Goal: Task Accomplishment & Management: Complete application form

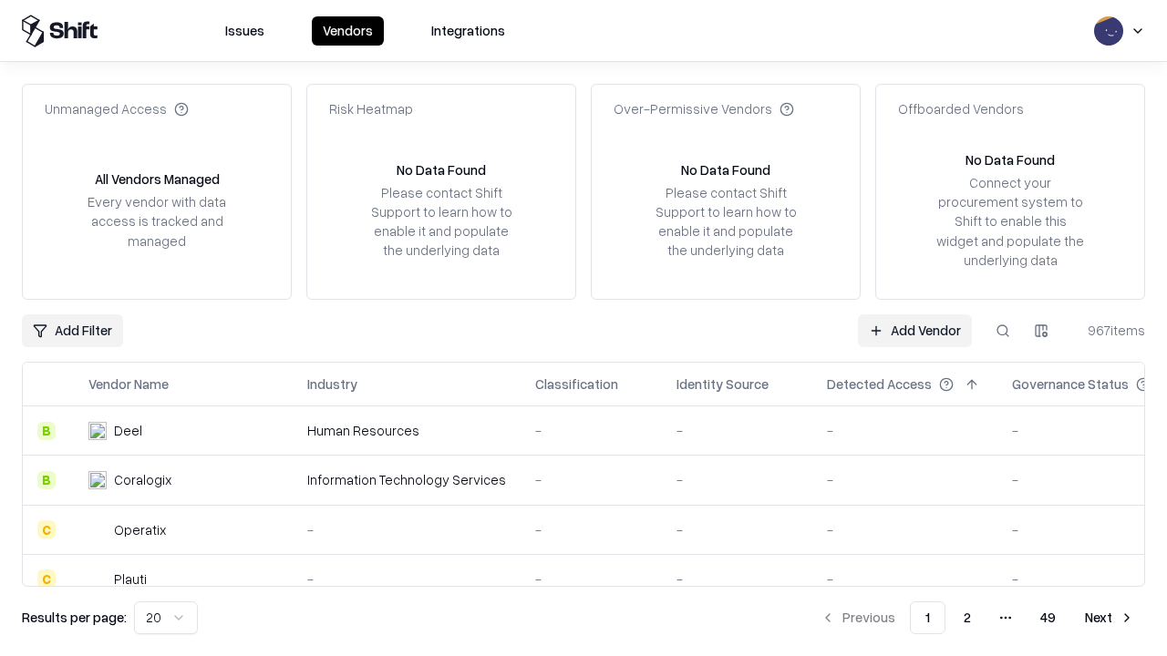
click at [914, 330] on link "Add Vendor" at bounding box center [915, 331] width 114 height 33
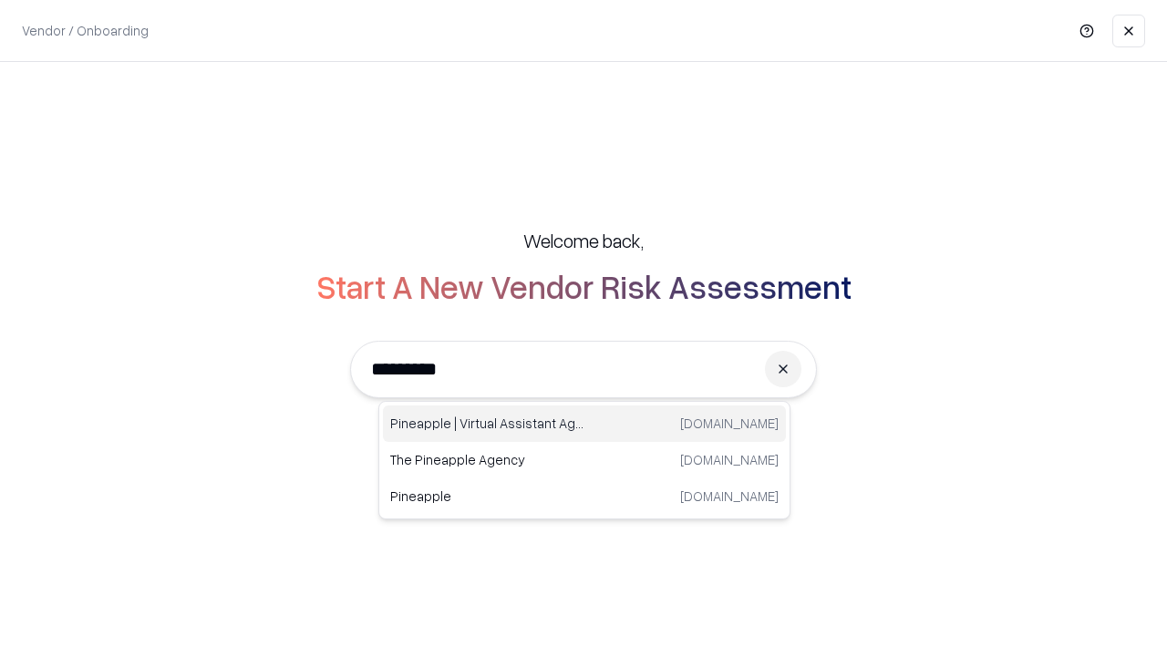
click at [584, 424] on div "Pineapple | Virtual Assistant Agency trypineapple.com" at bounding box center [584, 424] width 403 height 36
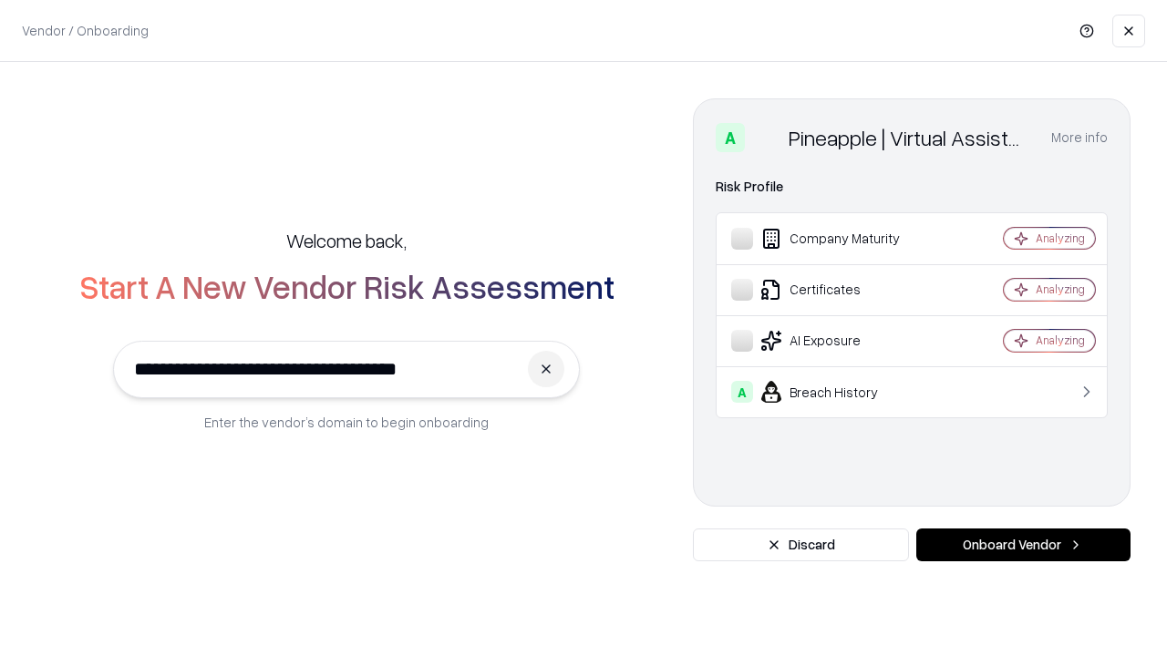
type input "**********"
click at [1023, 545] on button "Onboard Vendor" at bounding box center [1023, 545] width 214 height 33
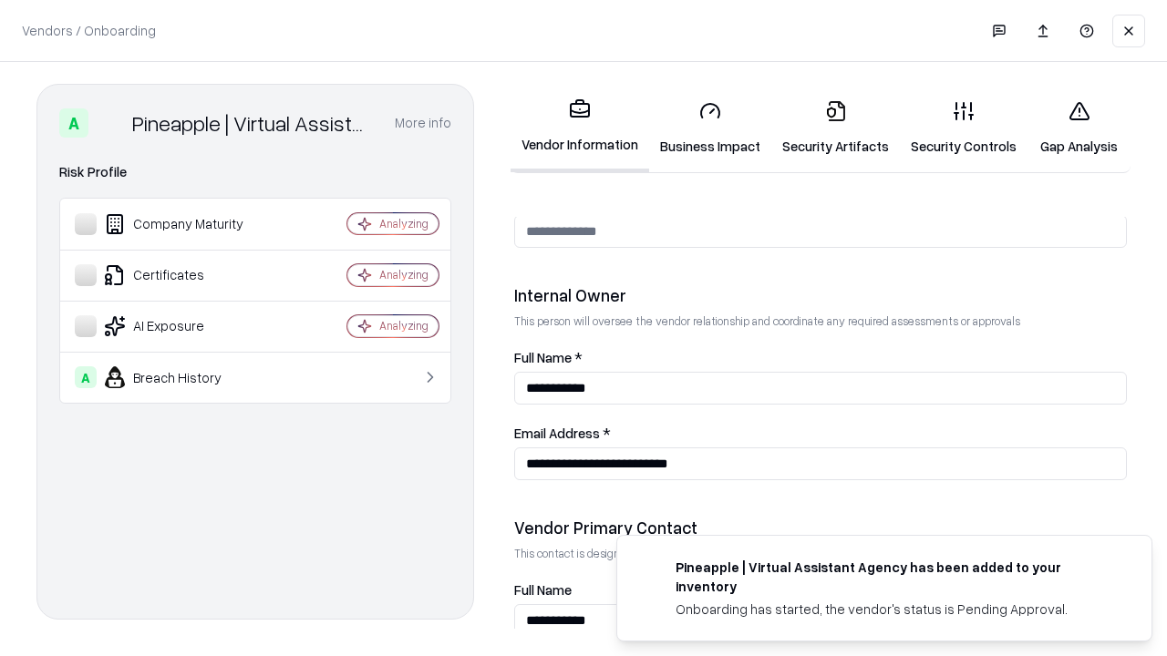
scroll to position [944, 0]
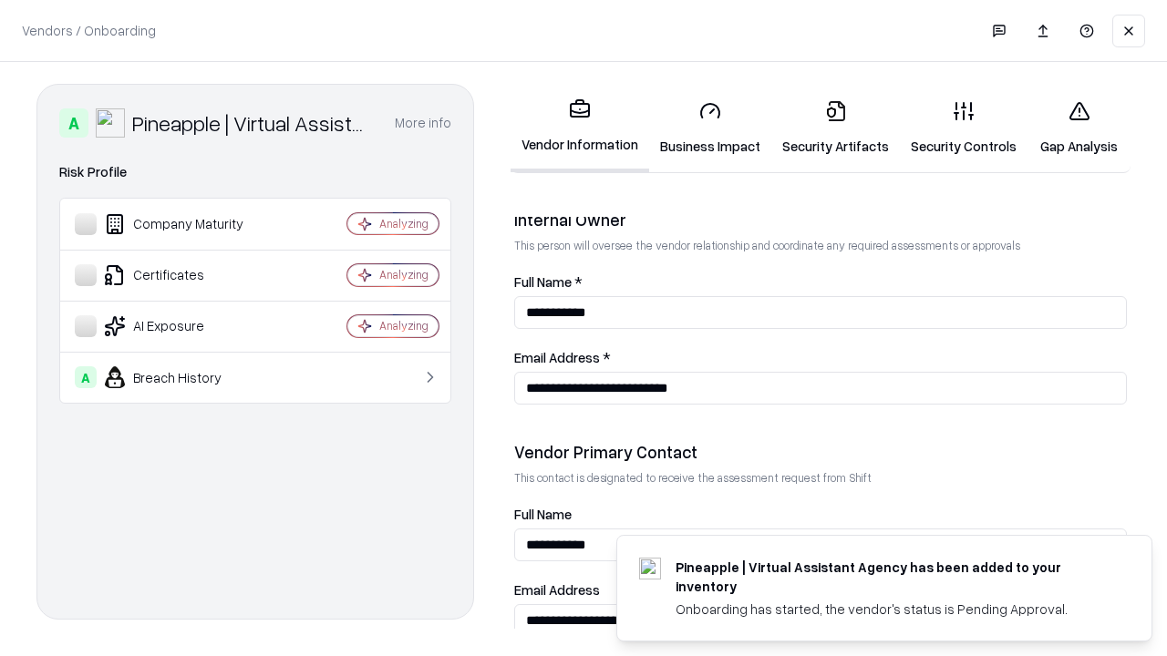
click at [710, 128] on link "Business Impact" at bounding box center [710, 128] width 122 height 85
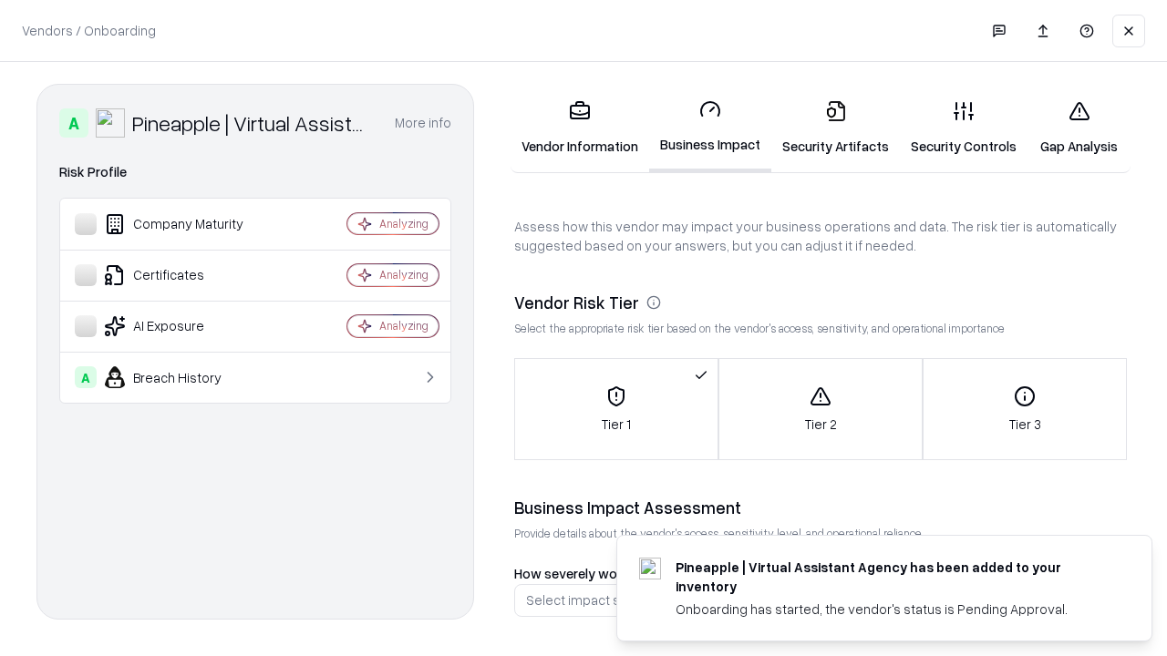
click at [835, 128] on link "Security Artifacts" at bounding box center [835, 128] width 129 height 85
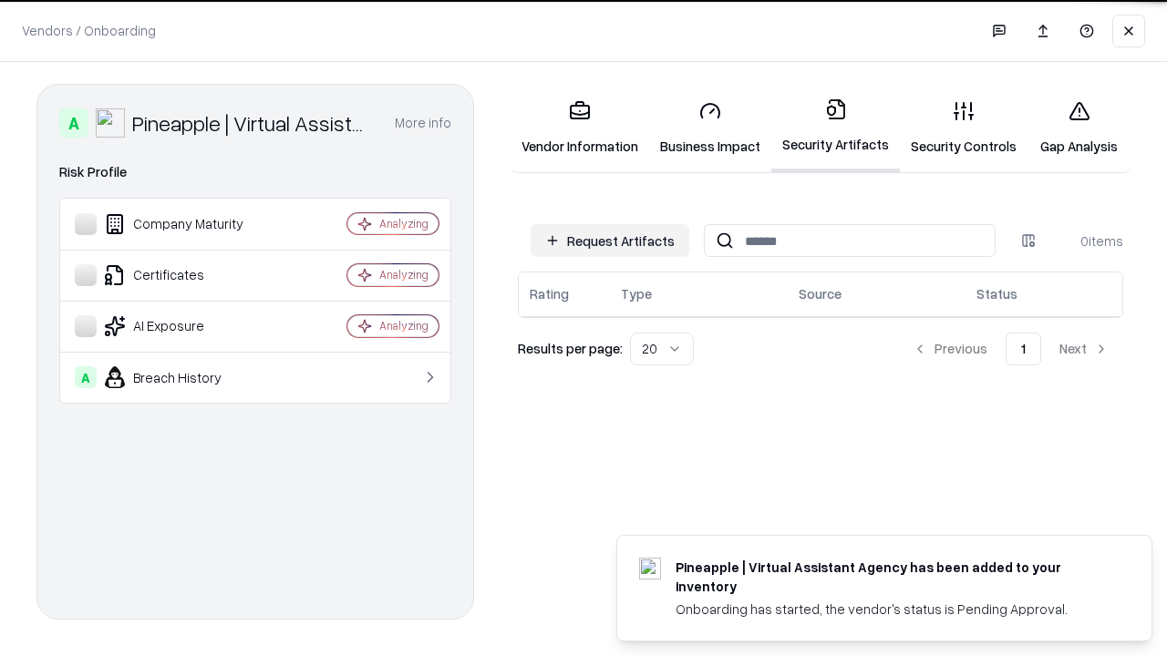
click at [610, 241] on button "Request Artifacts" at bounding box center [610, 240] width 159 height 33
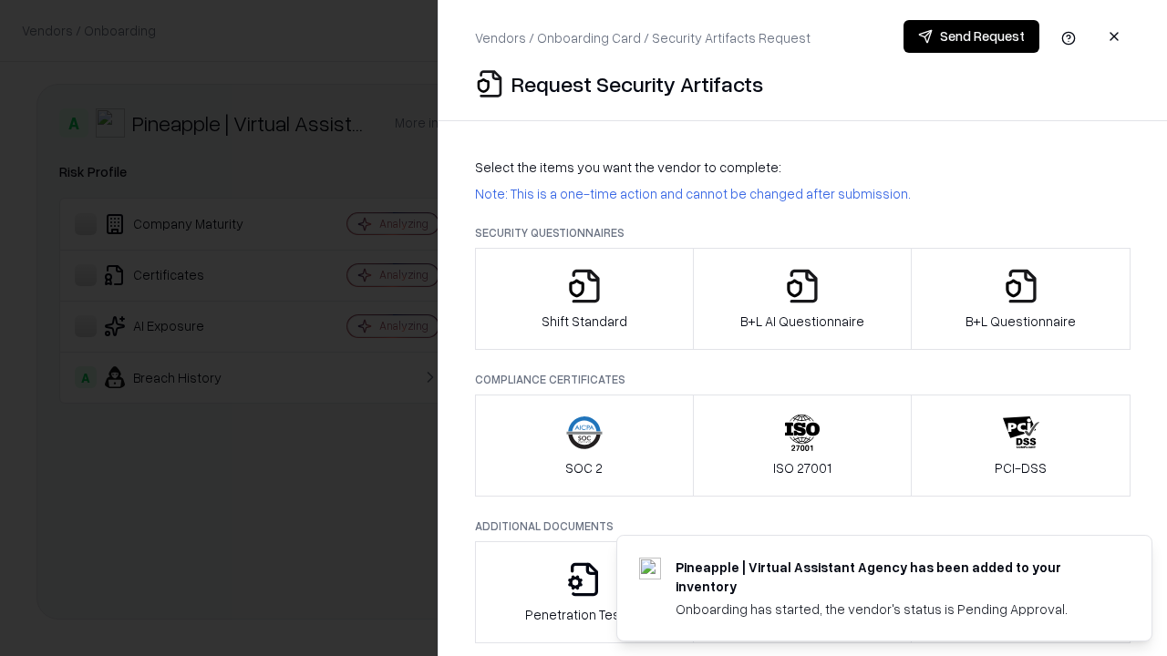
click at [583, 299] on icon "button" at bounding box center [584, 286] width 36 height 36
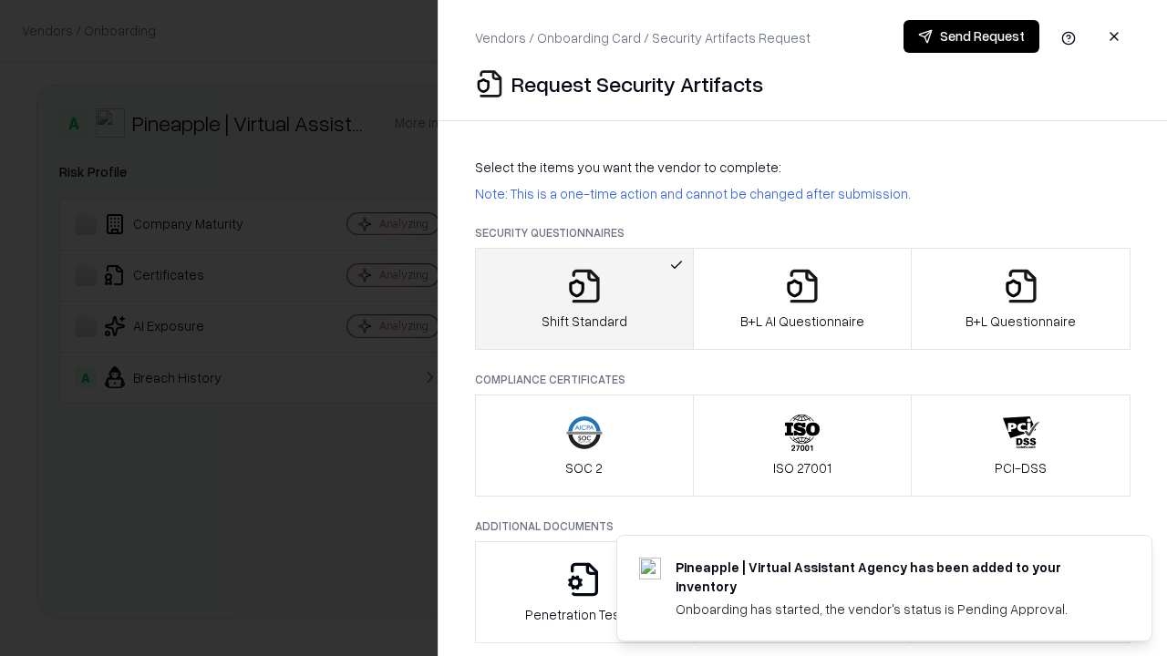
click at [971, 36] on button "Send Request" at bounding box center [971, 36] width 136 height 33
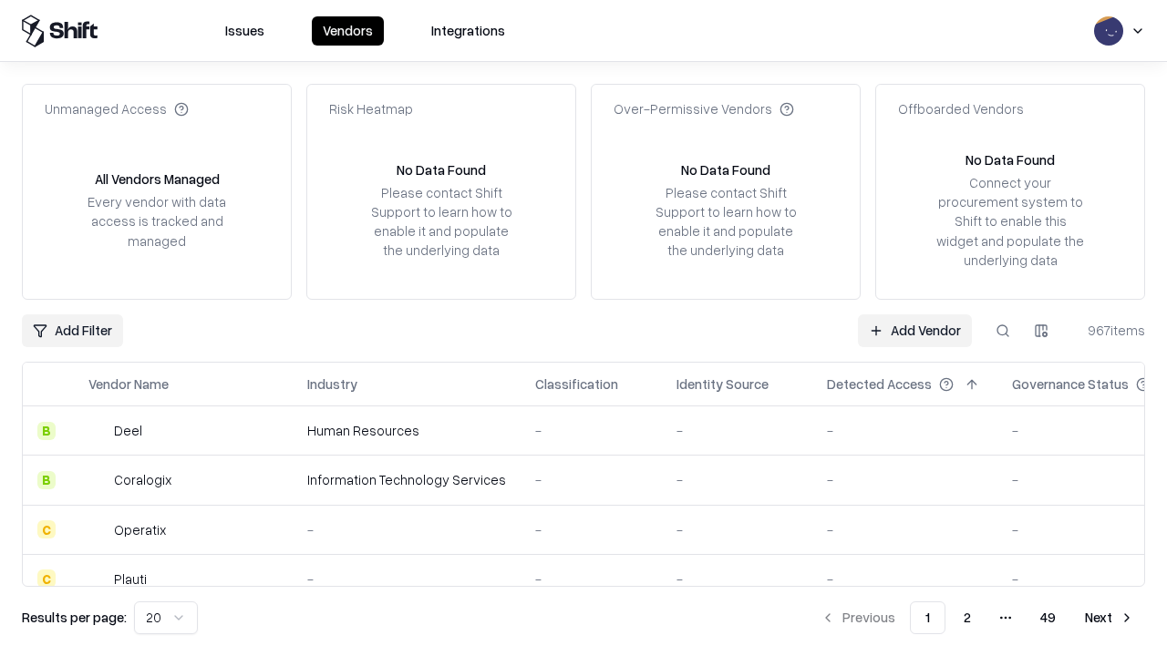
click at [1003, 330] on button at bounding box center [1002, 331] width 33 height 33
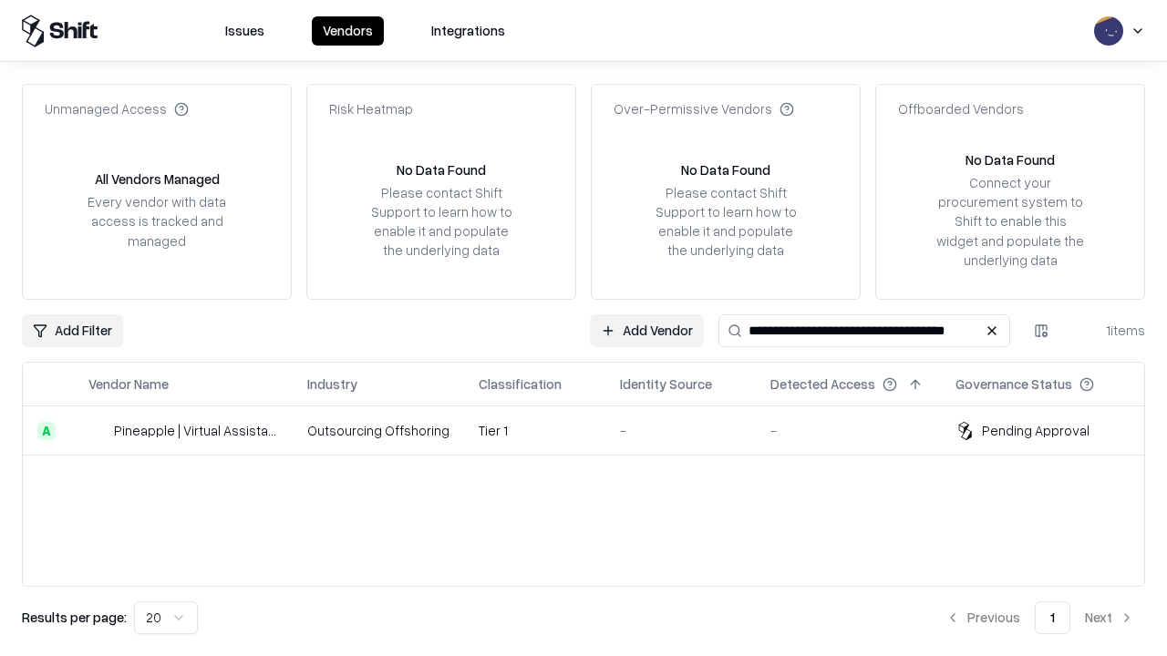
type input "**********"
click at [594, 430] on td "Tier 1" at bounding box center [534, 431] width 141 height 49
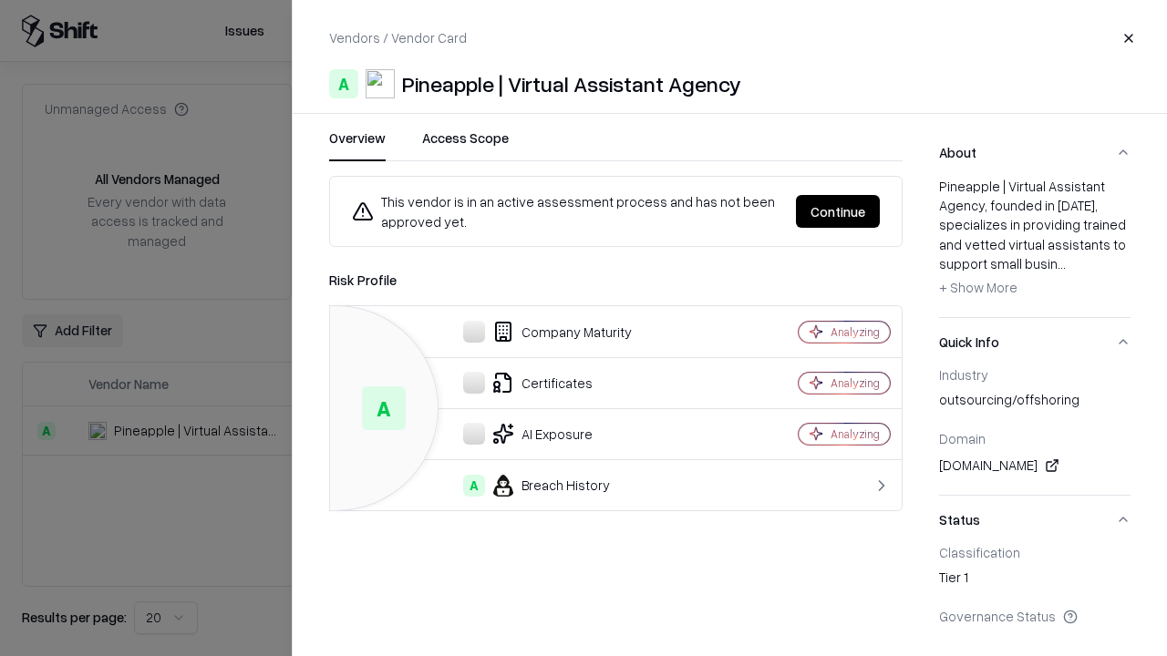
click at [838, 212] on button "Continue" at bounding box center [838, 211] width 84 height 33
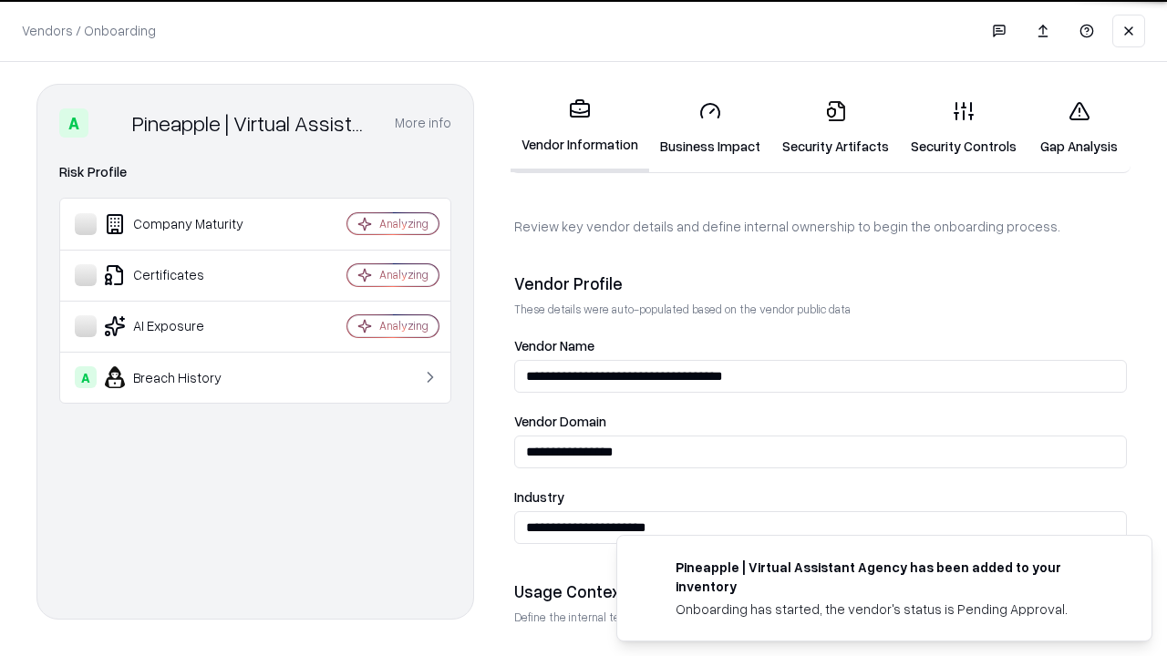
click at [835, 128] on link "Security Artifacts" at bounding box center [835, 128] width 129 height 85
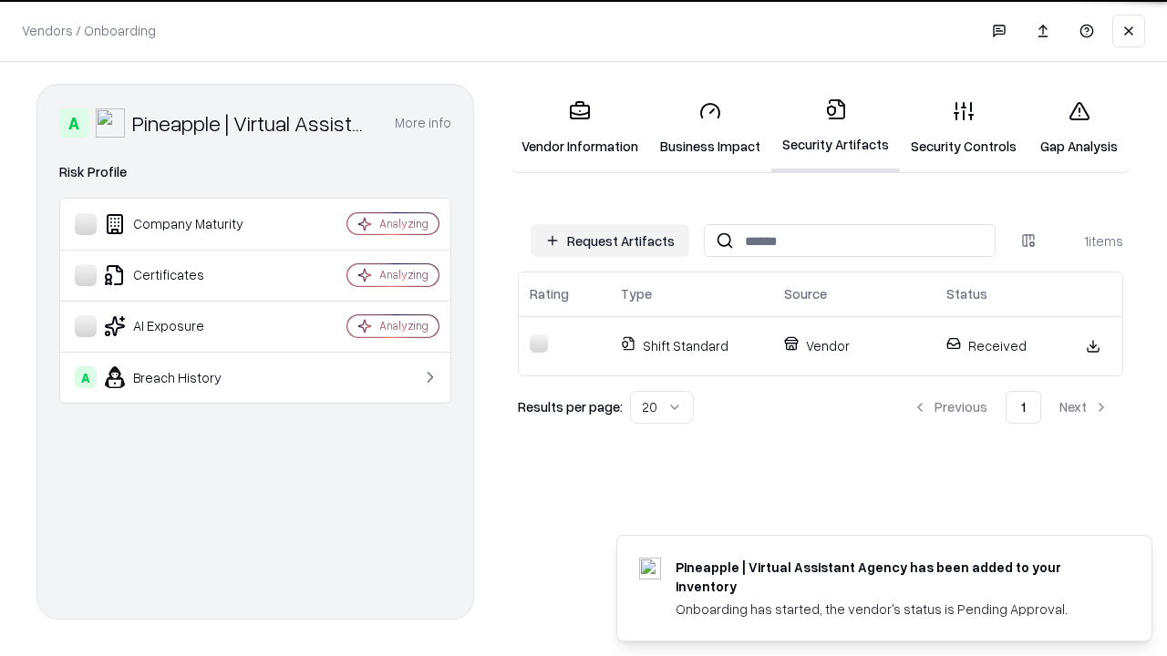
click at [1078, 128] on link "Gap Analysis" at bounding box center [1078, 128] width 103 height 85
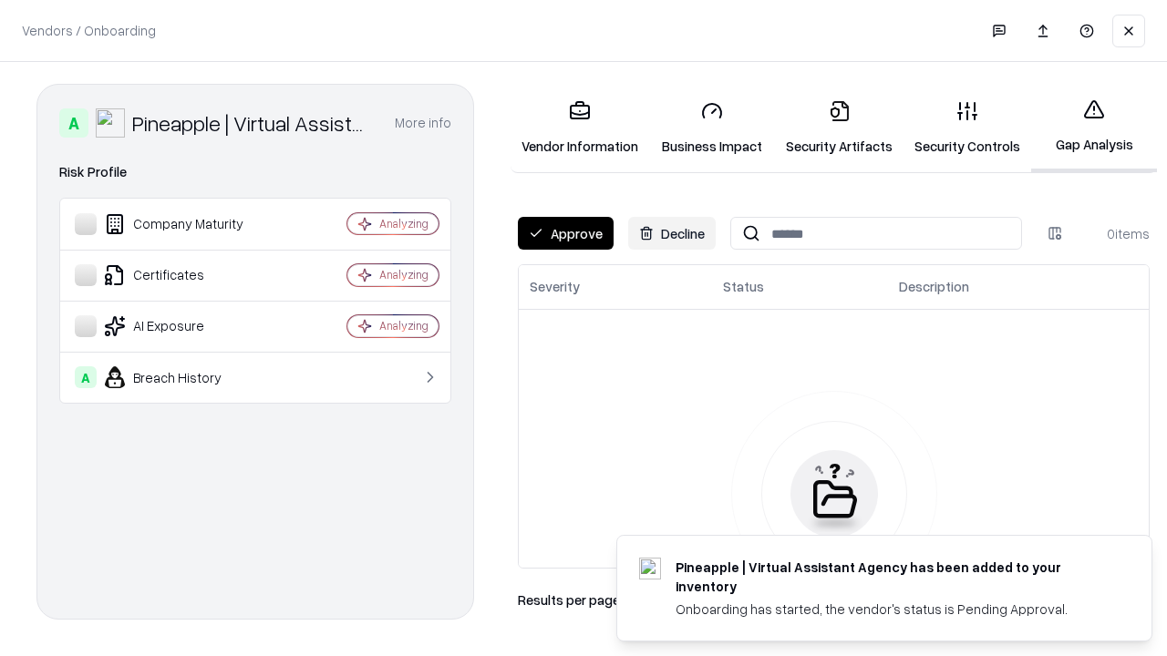
click at [565, 233] on button "Approve" at bounding box center [566, 233] width 96 height 33
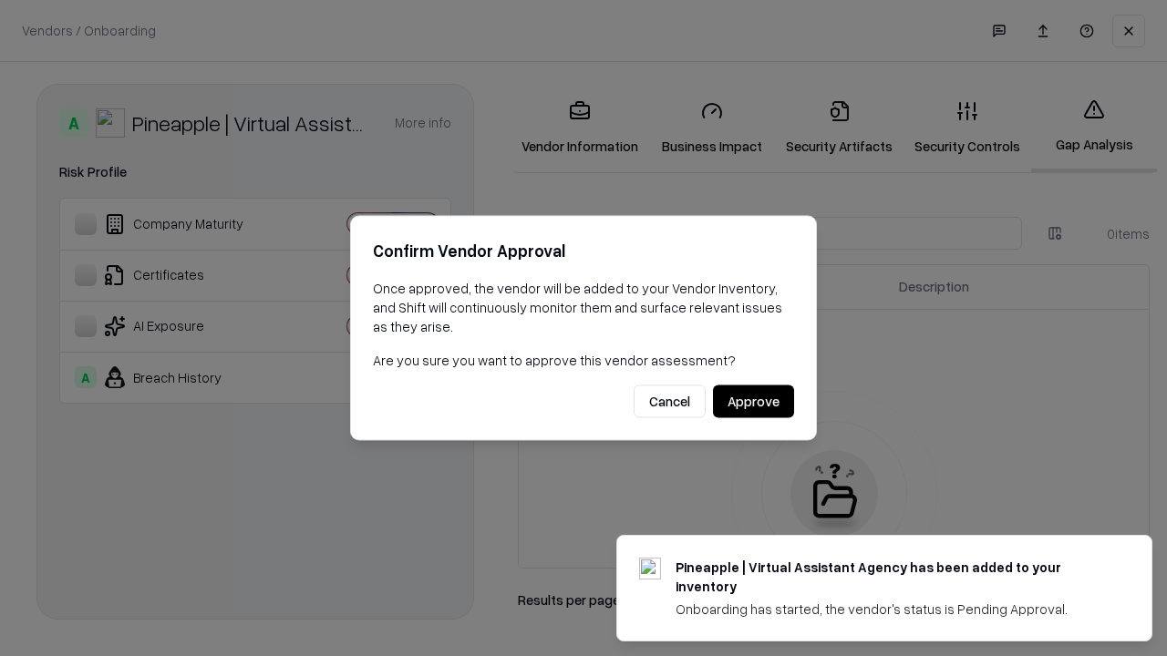
click at [753, 401] on button "Approve" at bounding box center [753, 402] width 81 height 33
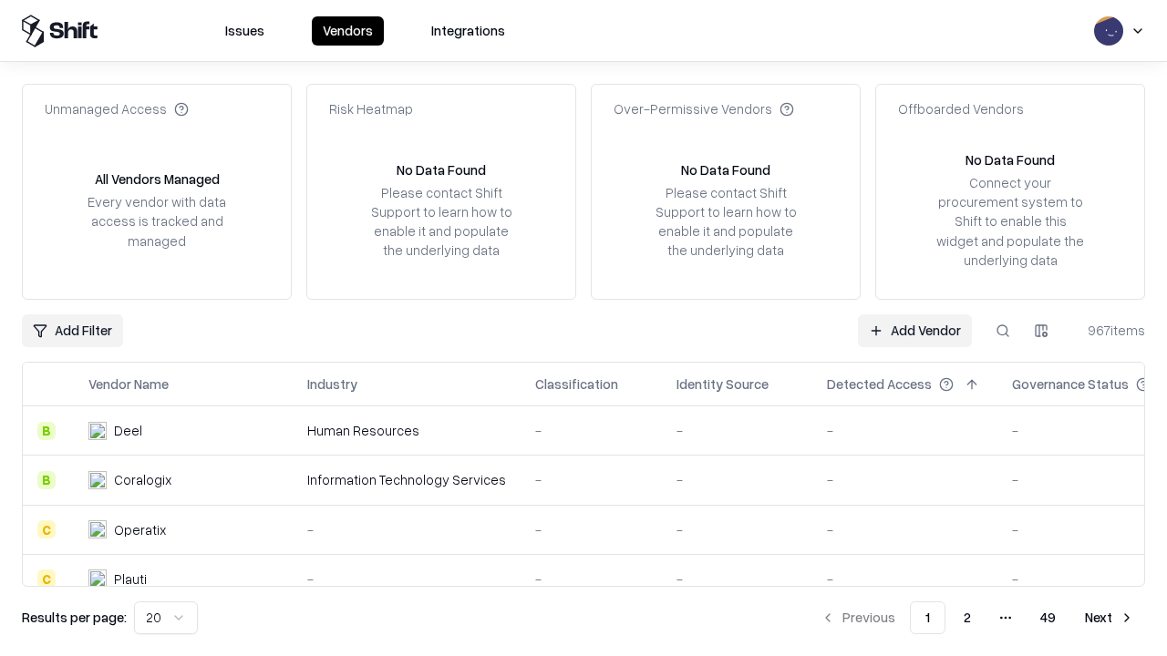
type input "**********"
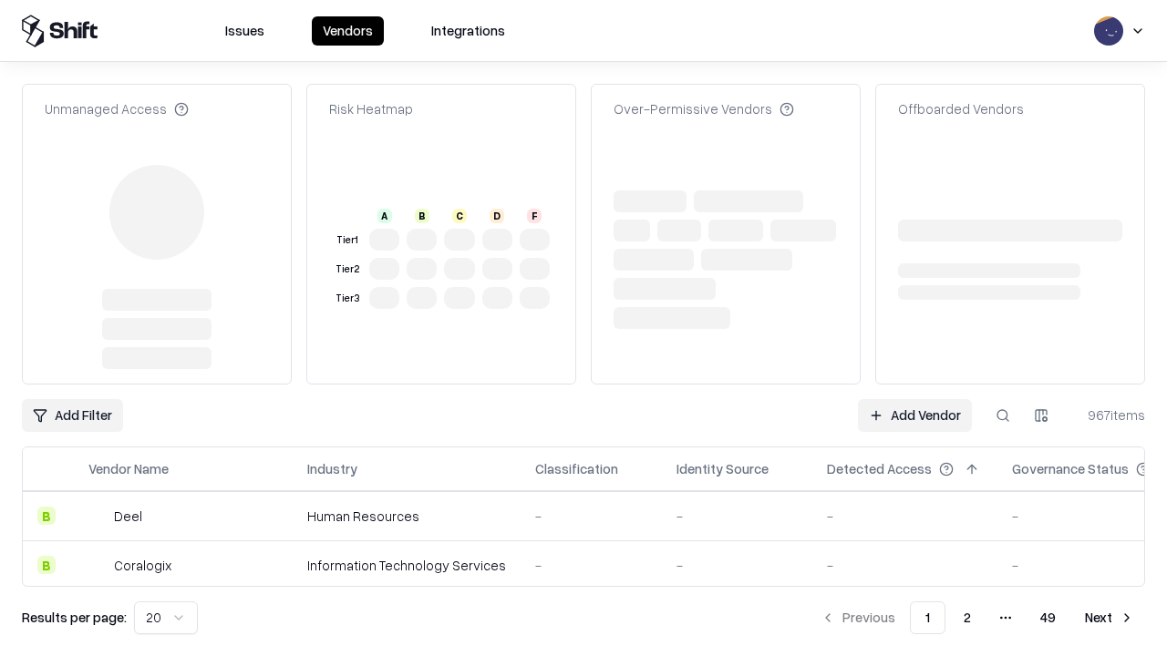
click at [914, 399] on link "Add Vendor" at bounding box center [915, 415] width 114 height 33
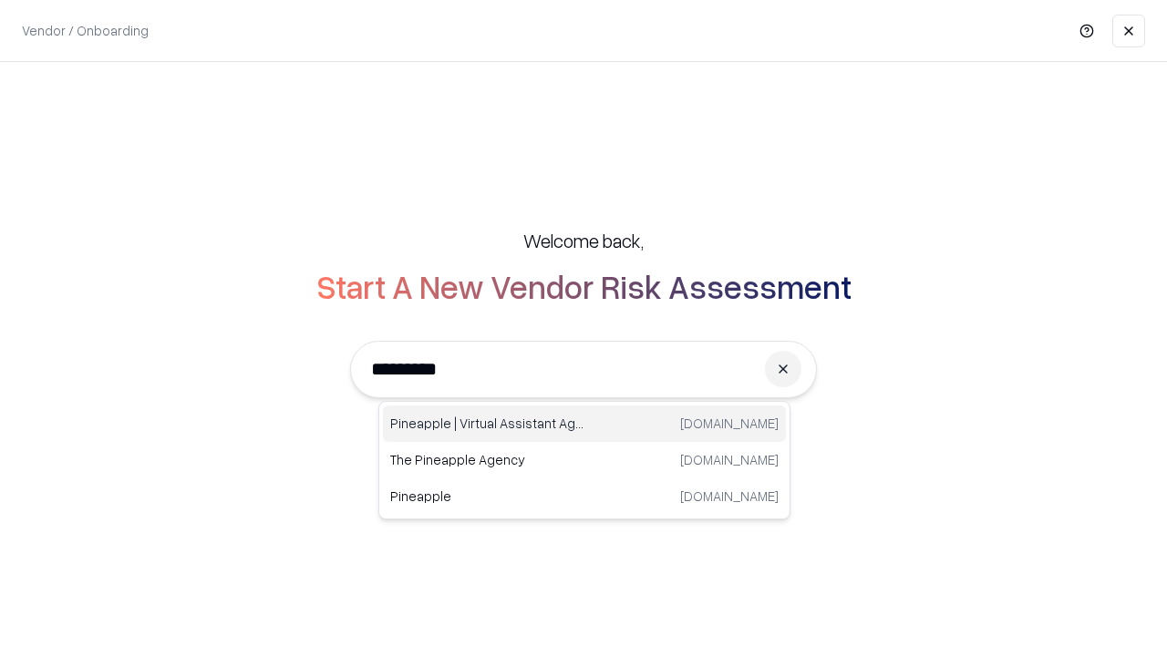
click at [584, 424] on div "Pineapple | Virtual Assistant Agency trypineapple.com" at bounding box center [584, 424] width 403 height 36
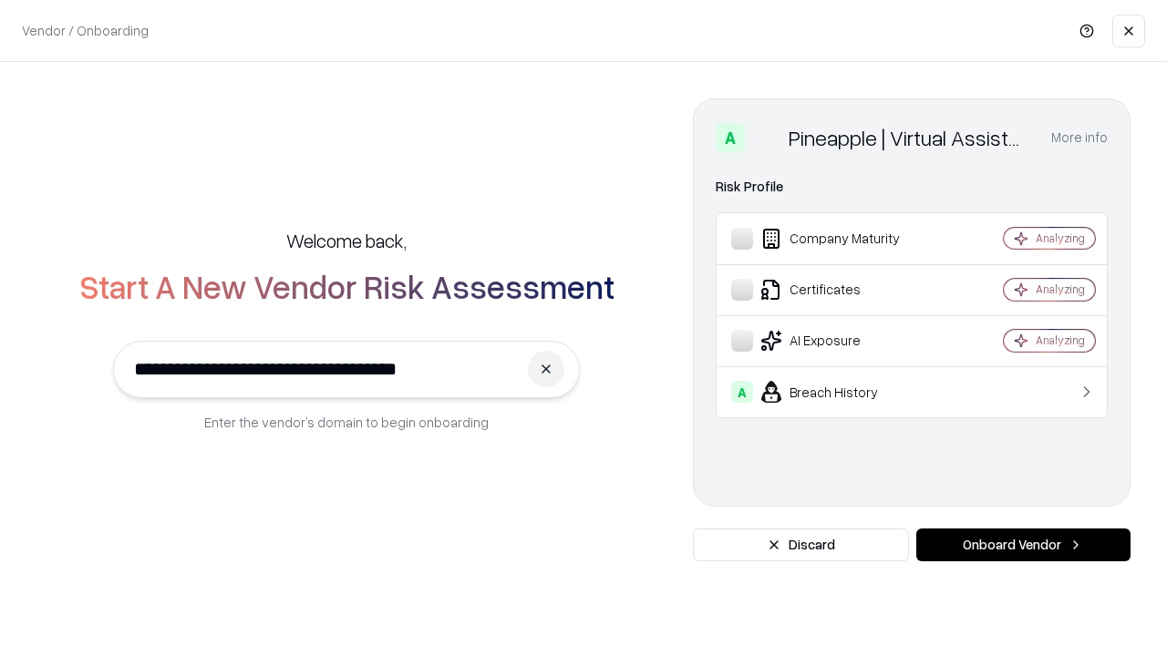
type input "**********"
click at [1023, 545] on button "Onboard Vendor" at bounding box center [1023, 545] width 214 height 33
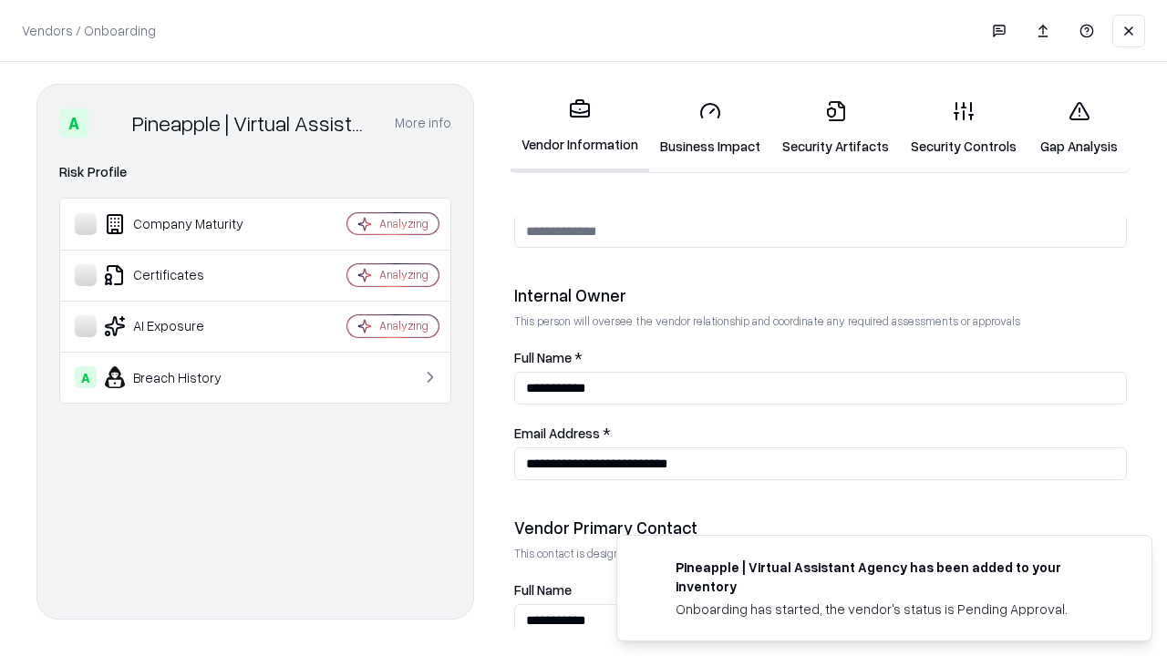
scroll to position [944, 0]
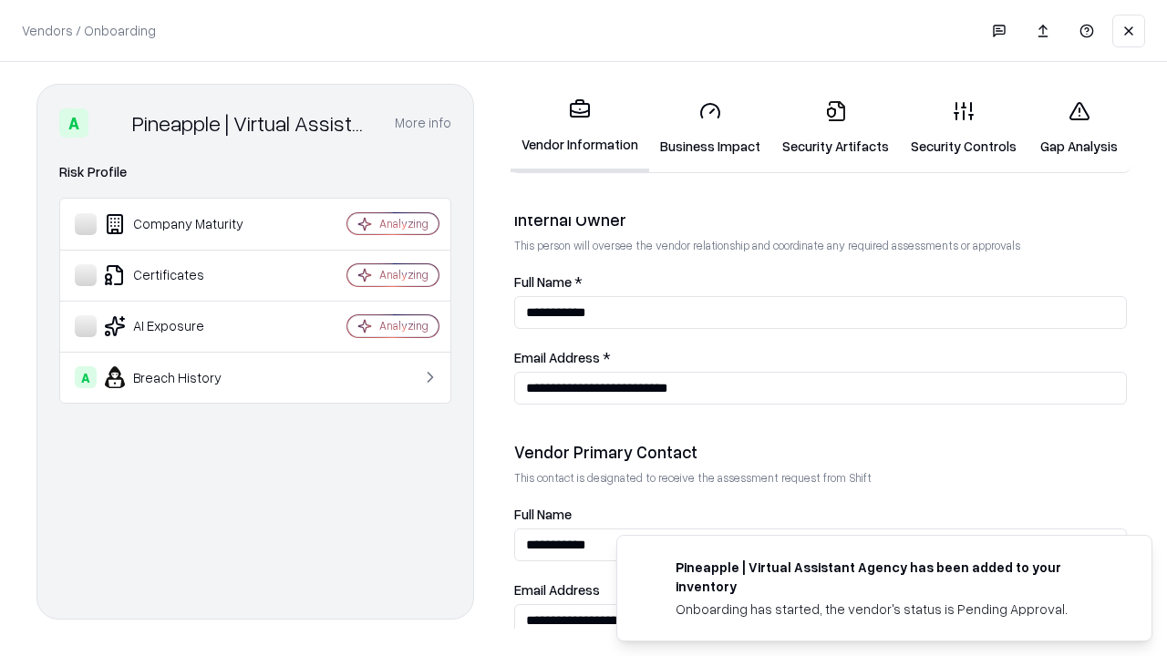
click at [1078, 128] on link "Gap Analysis" at bounding box center [1078, 128] width 103 height 85
